Goal: Check status

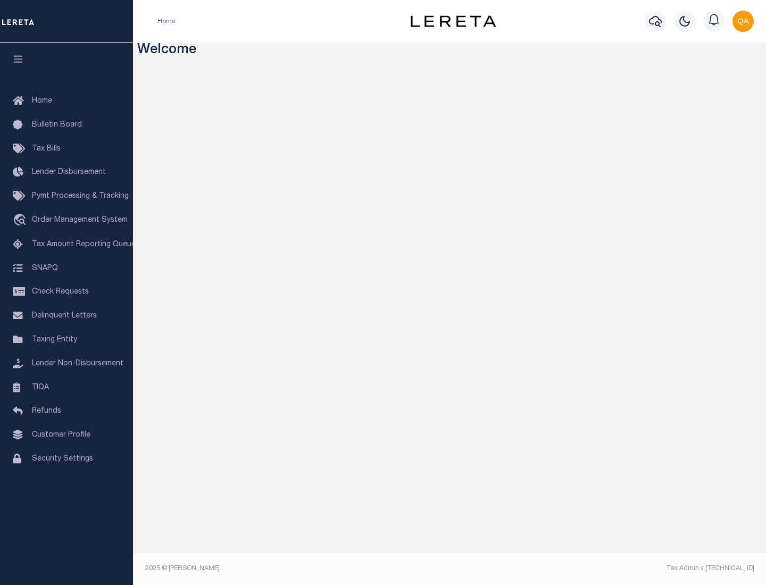
click at [66, 292] on span "Check Requests" at bounding box center [60, 291] width 57 height 7
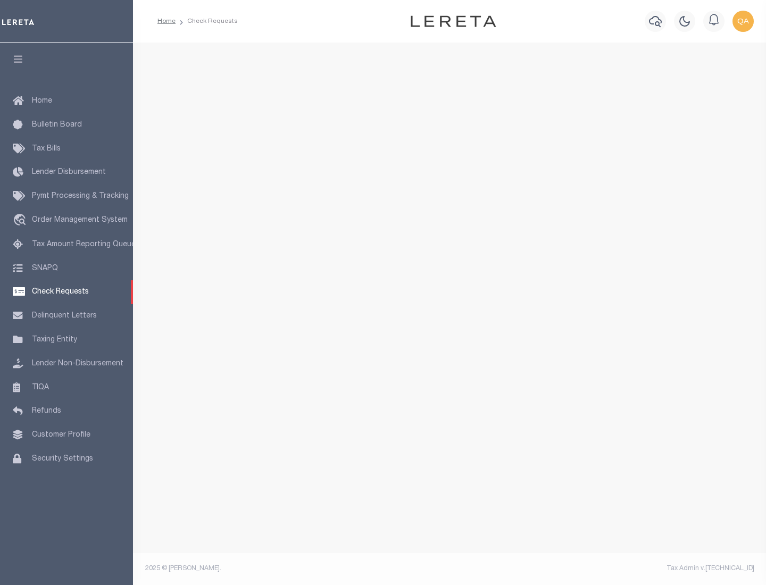
select select "50"
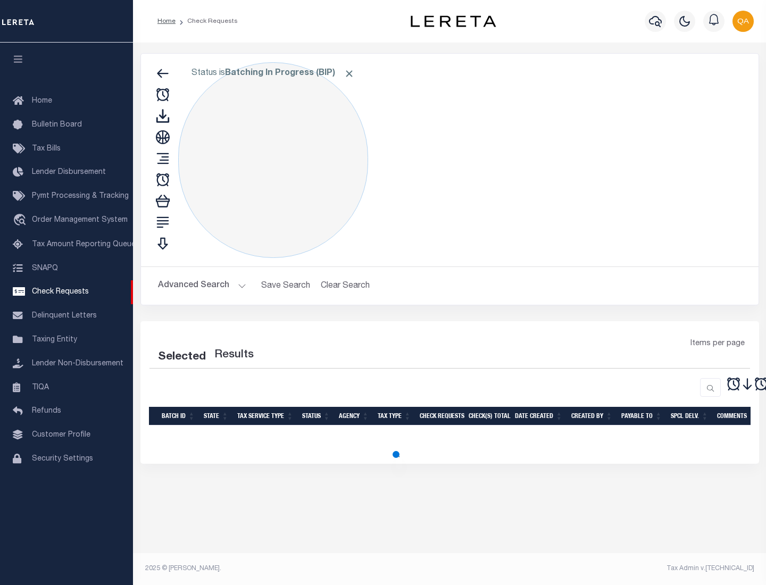
select select "50"
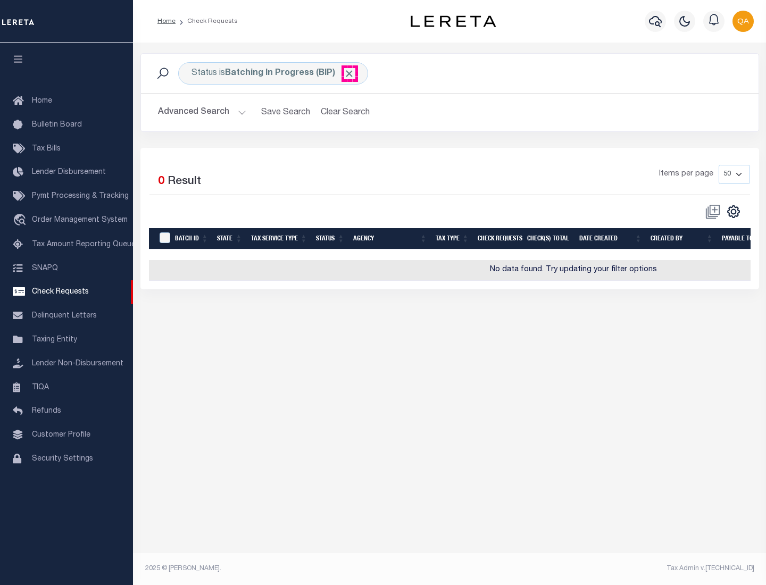
click at [350, 73] on span "Click to Remove" at bounding box center [349, 73] width 11 height 11
